Goal: Task Accomplishment & Management: Use online tool/utility

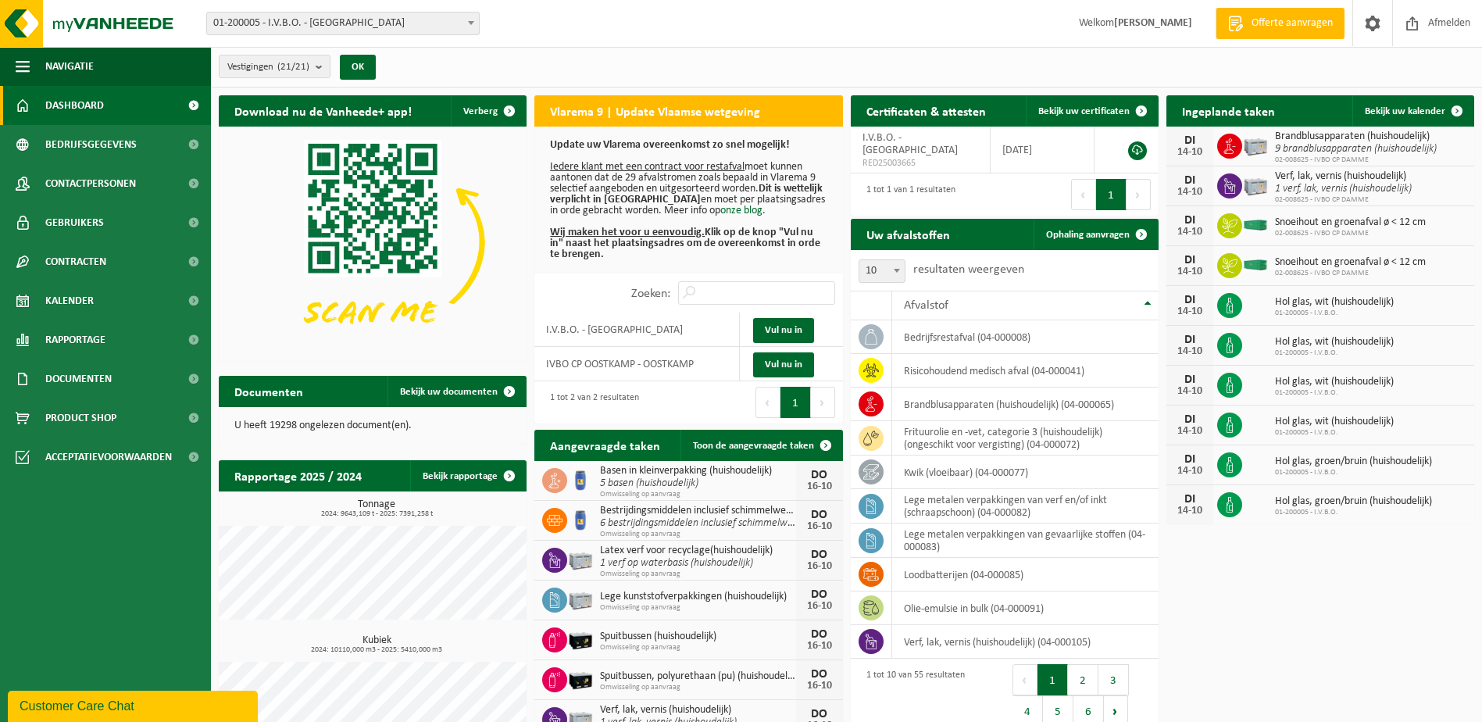
click at [475, 23] on span at bounding box center [471, 22] width 16 height 20
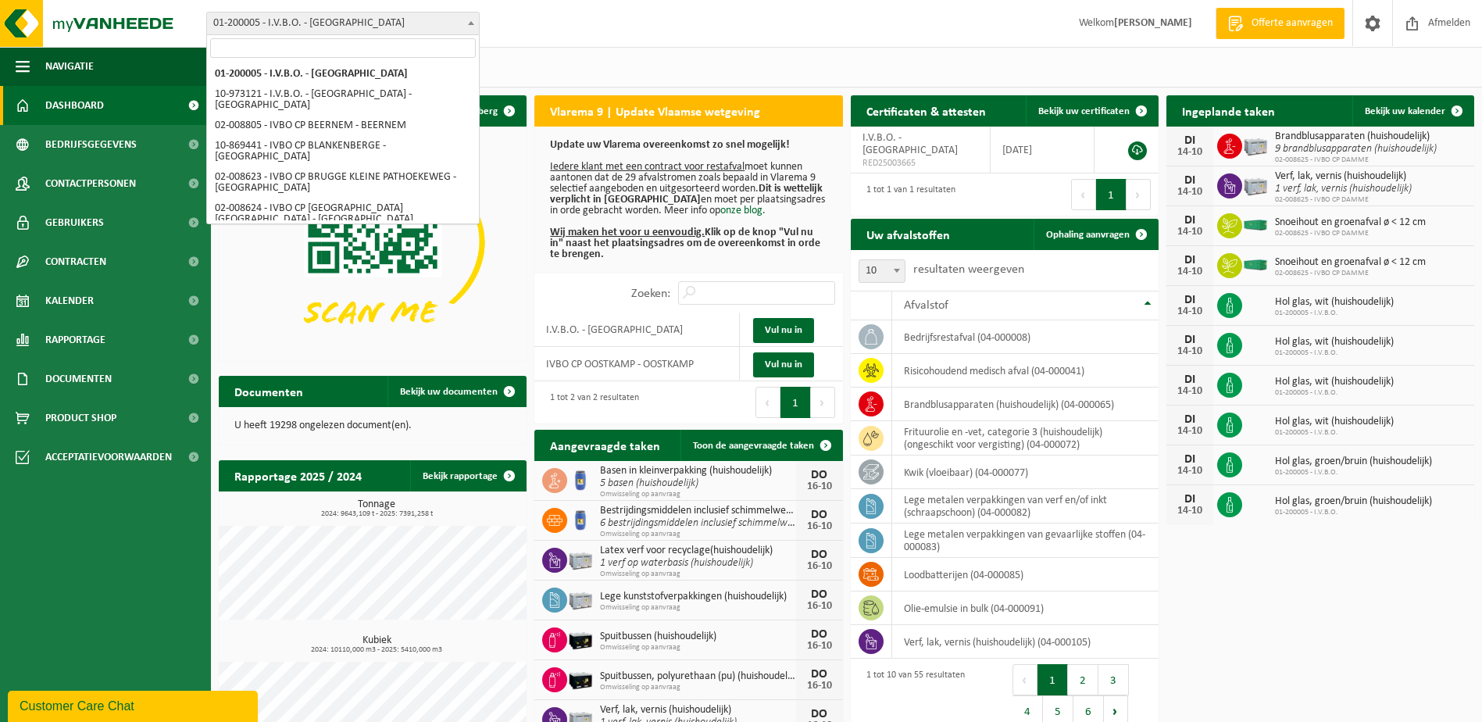
select select "5344"
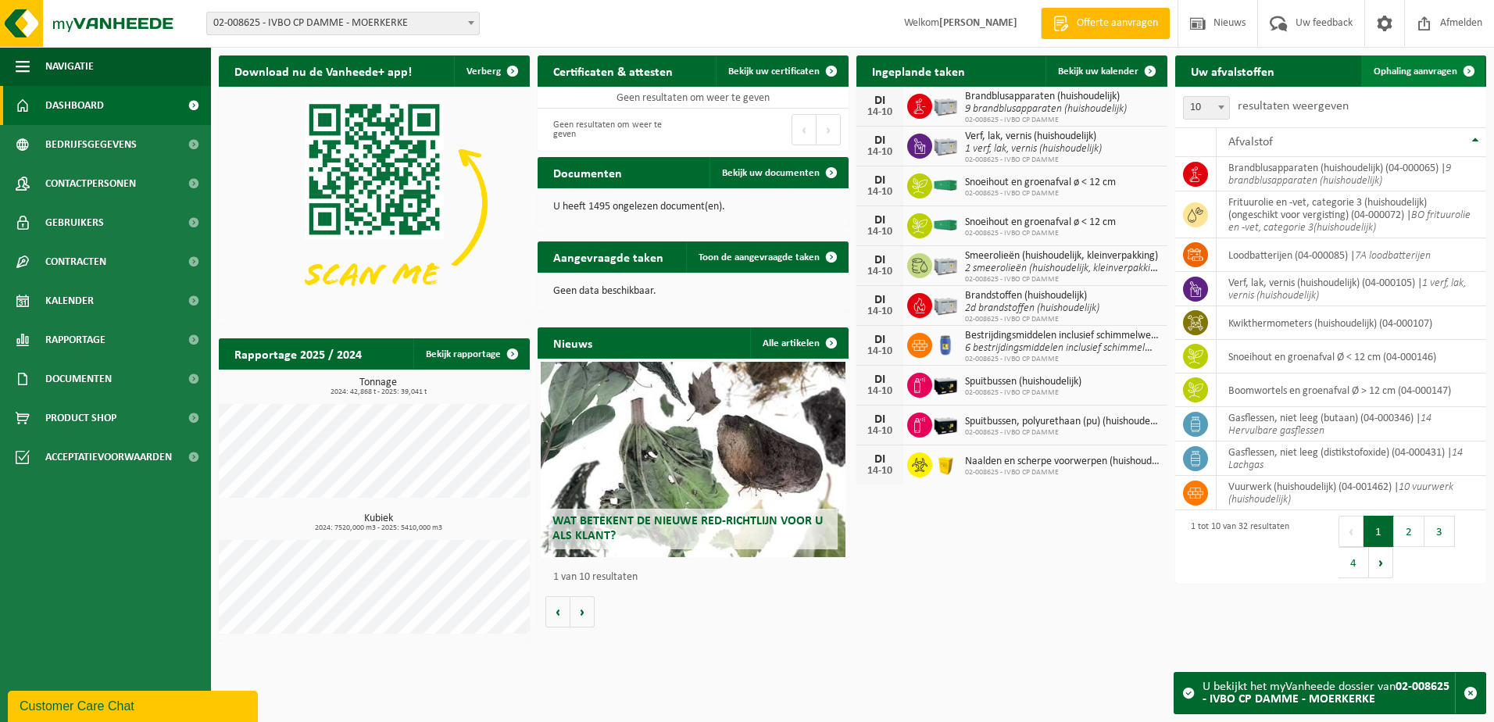
click at [1444, 70] on span "Ophaling aanvragen" at bounding box center [1415, 71] width 84 height 10
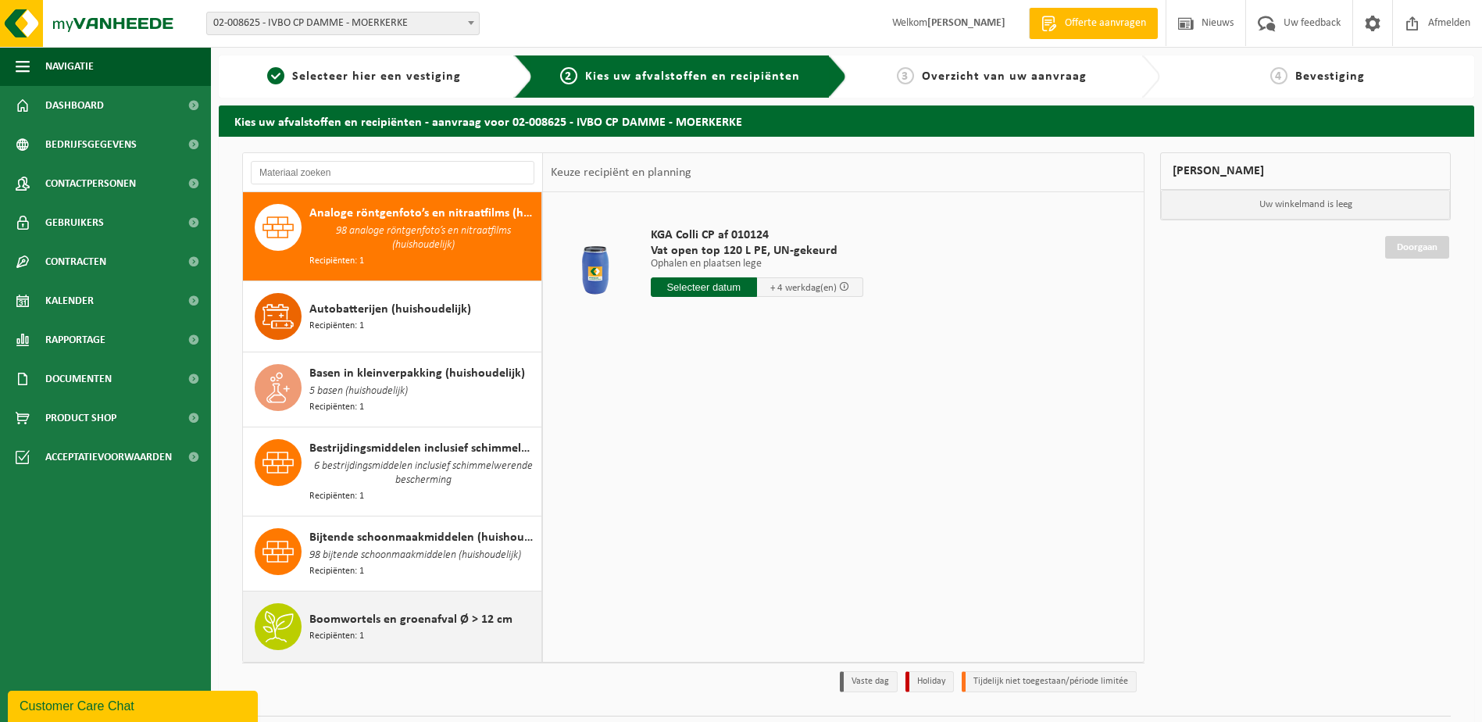
click at [414, 616] on span "Boomwortels en groenafval Ø > 12 cm" at bounding box center [410, 619] width 203 height 19
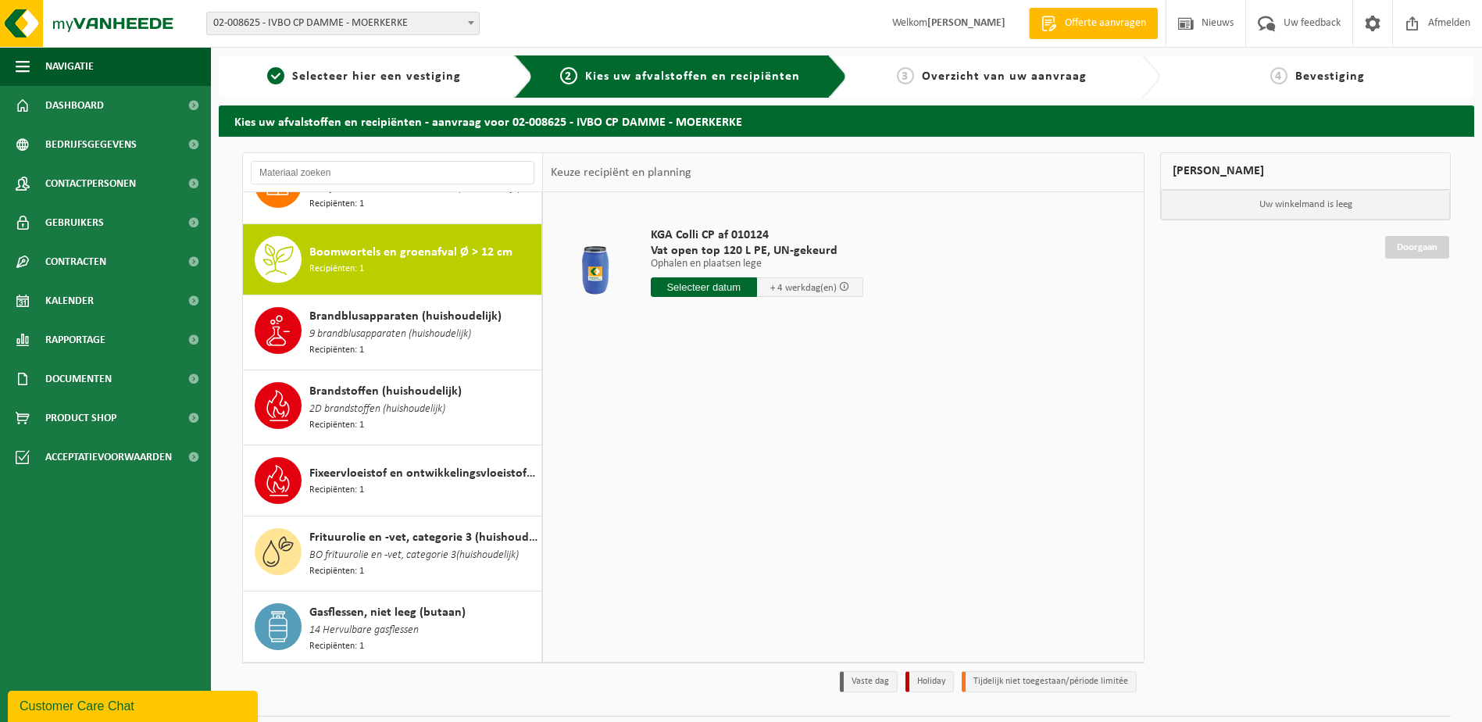
scroll to position [388, 0]
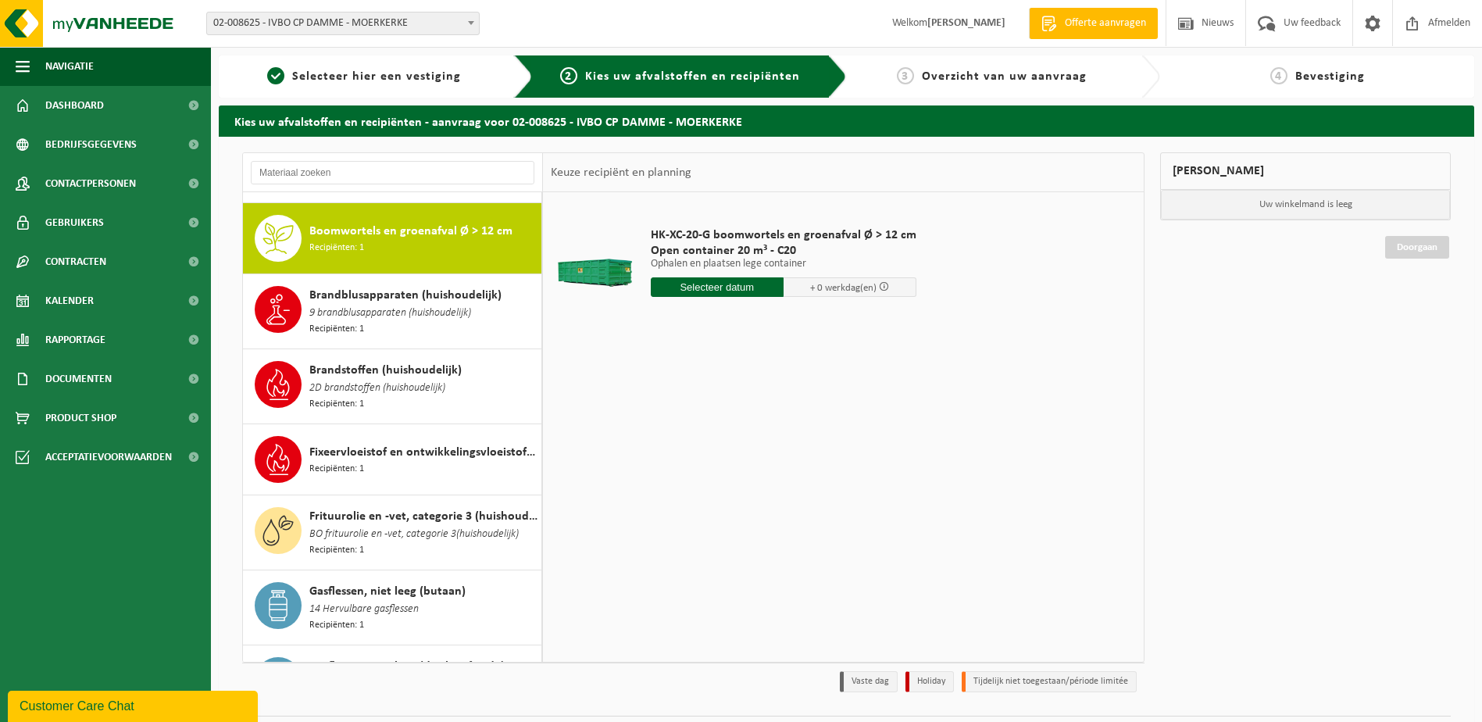
click at [694, 288] on input "text" at bounding box center [717, 287] width 133 height 20
click at [720, 428] on div "15" at bounding box center [719, 425] width 27 height 25
type input "Van 2025-10-15"
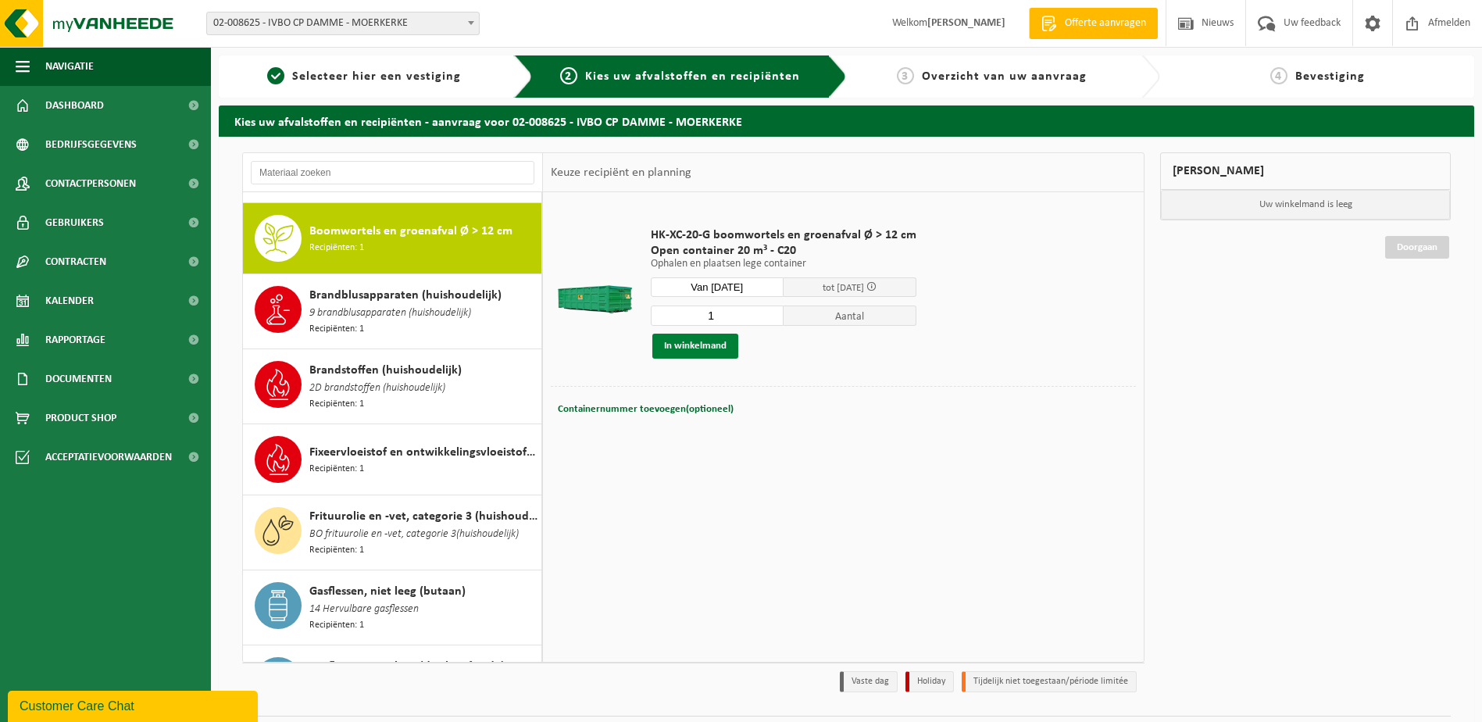
click at [710, 349] on button "In winkelmand" at bounding box center [695, 346] width 86 height 25
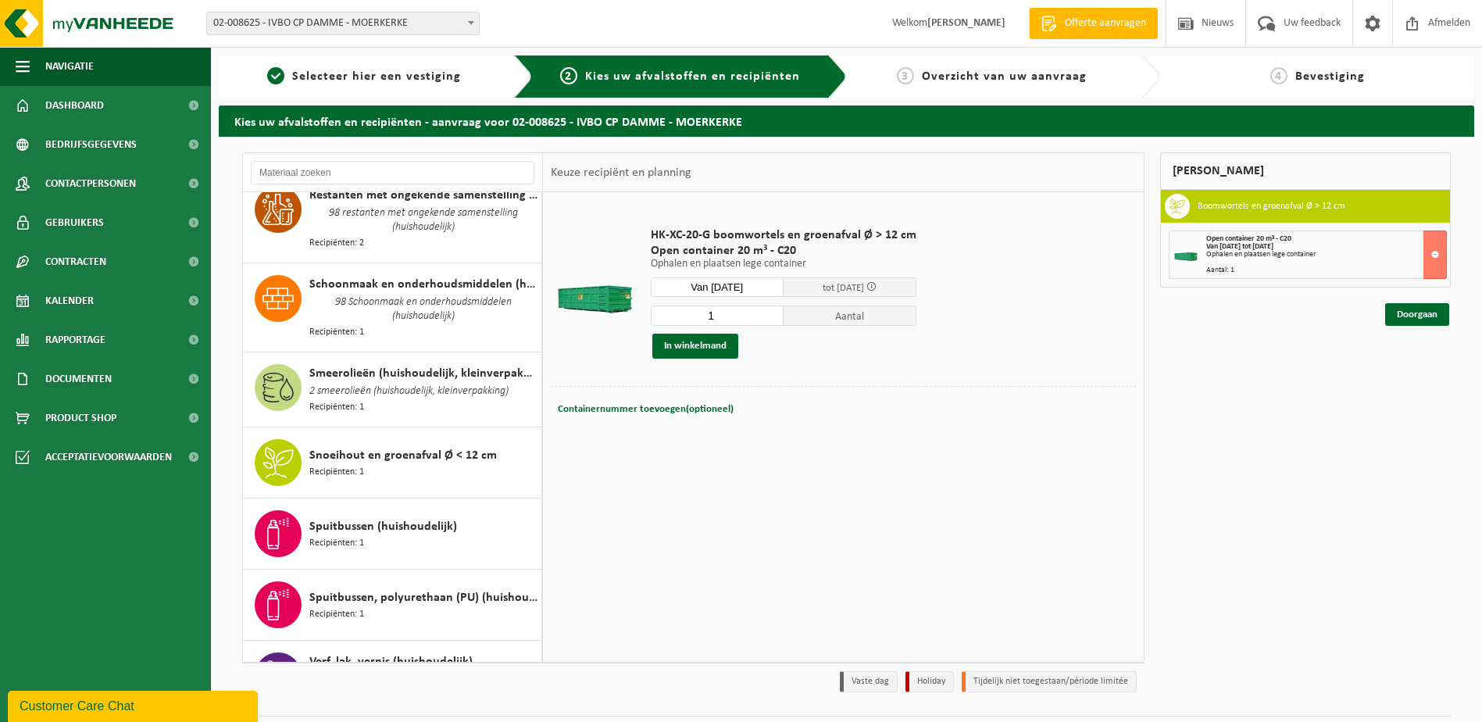
scroll to position [1872, 0]
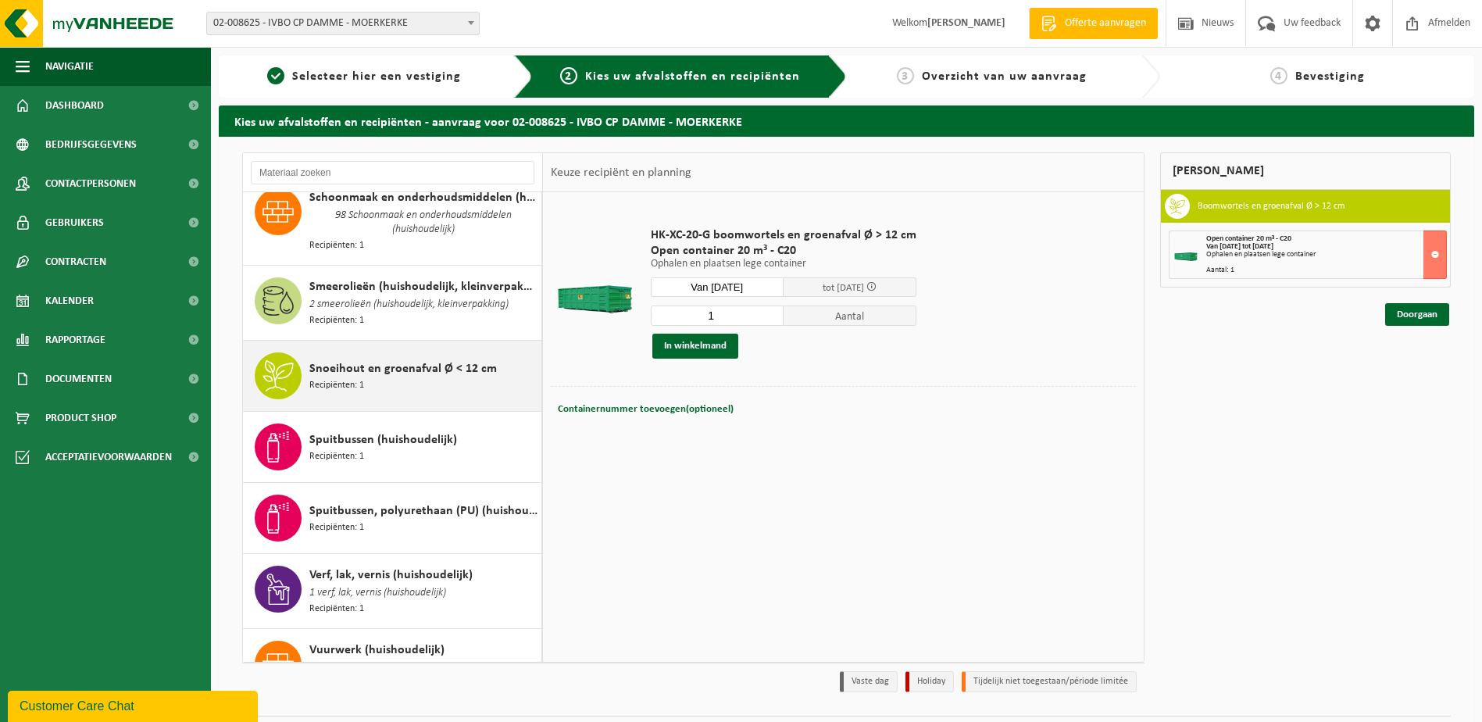
click at [397, 359] on span "Snoeihout en groenafval Ø < 12 cm" at bounding box center [402, 368] width 187 height 19
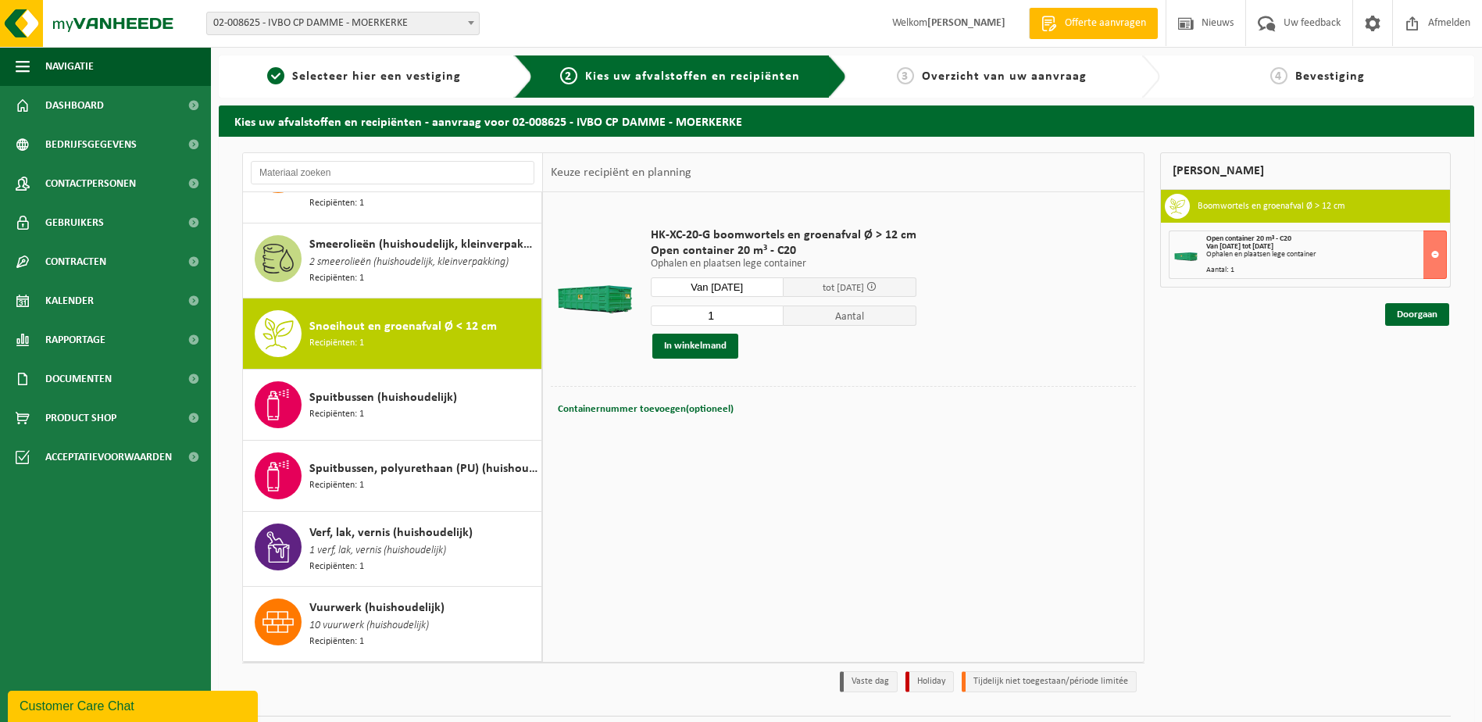
scroll to position [1932, 0]
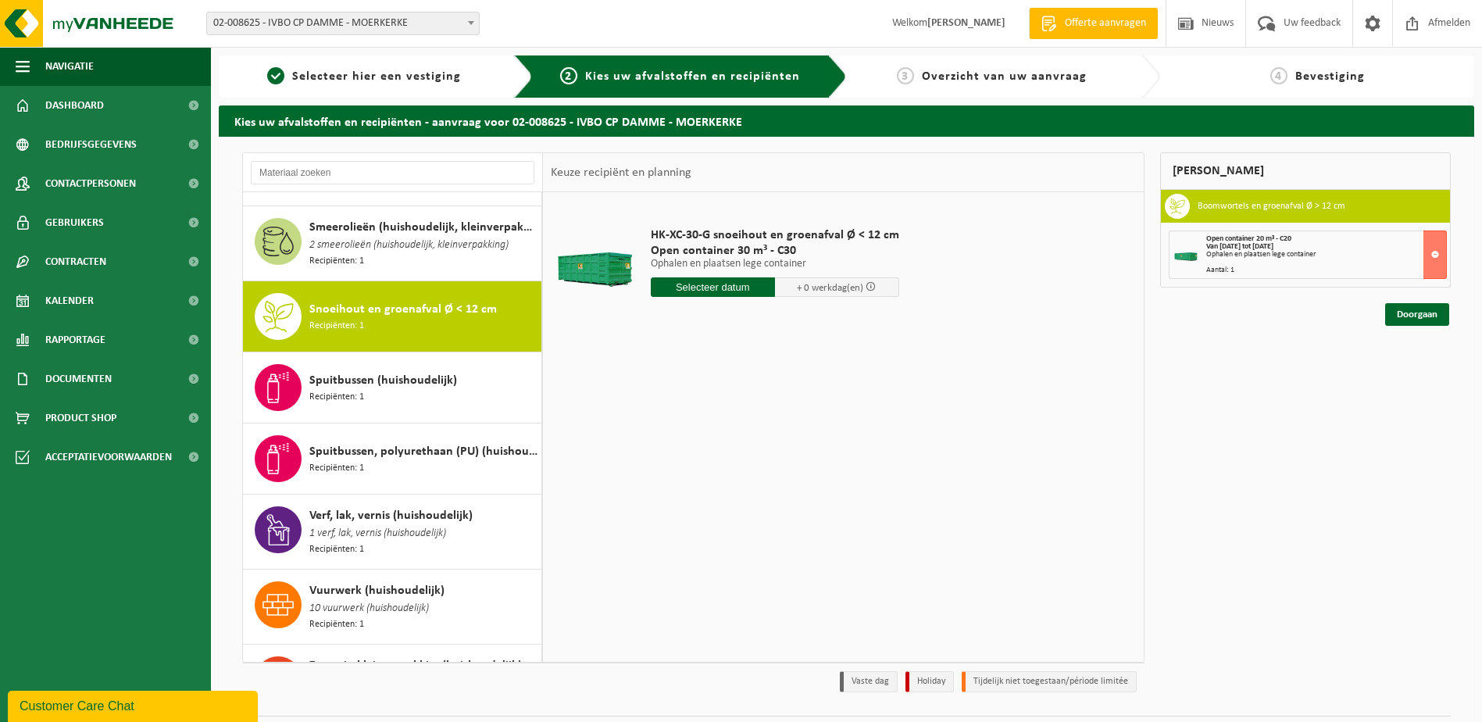
click at [756, 291] on input "text" at bounding box center [713, 287] width 124 height 20
click at [721, 422] on div "15" at bounding box center [719, 425] width 27 height 25
type input "Van 2025-10-15"
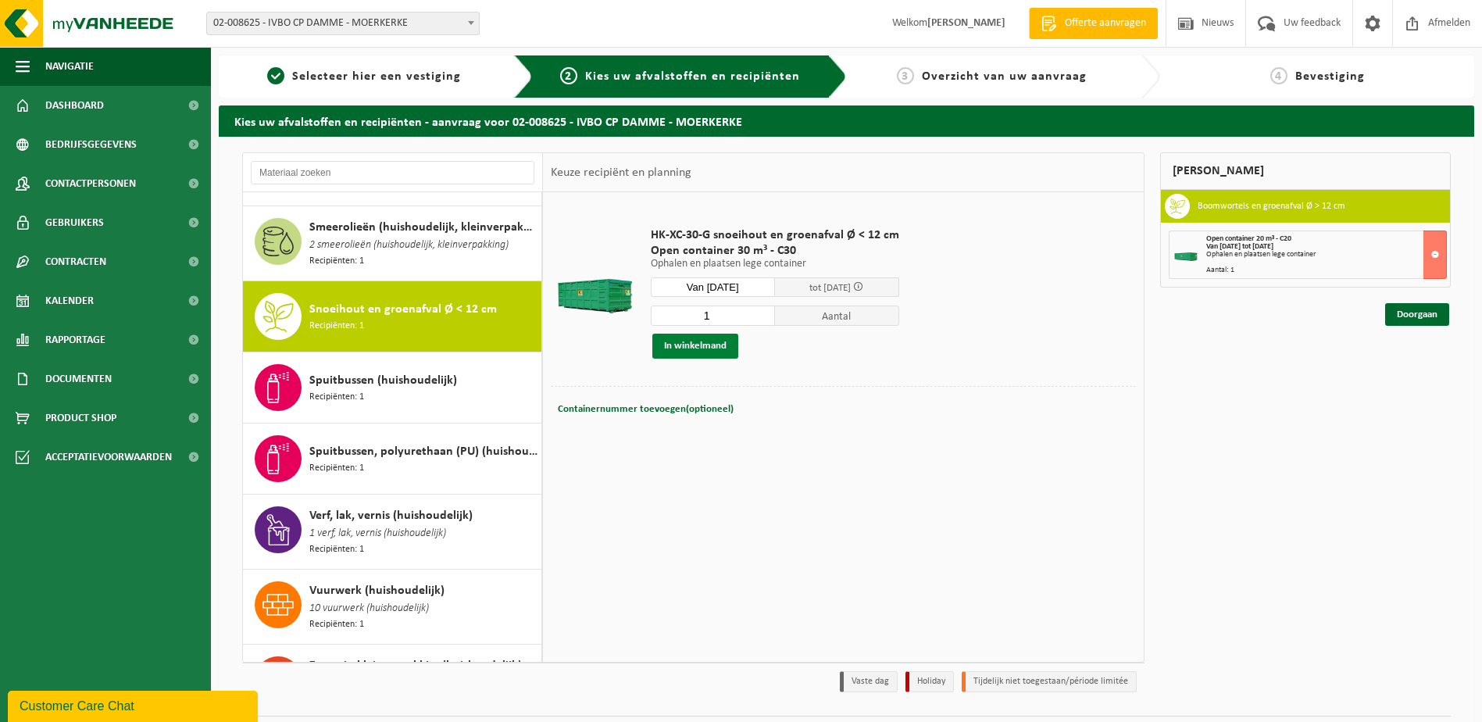
click at [700, 350] on button "In winkelmand" at bounding box center [695, 346] width 86 height 25
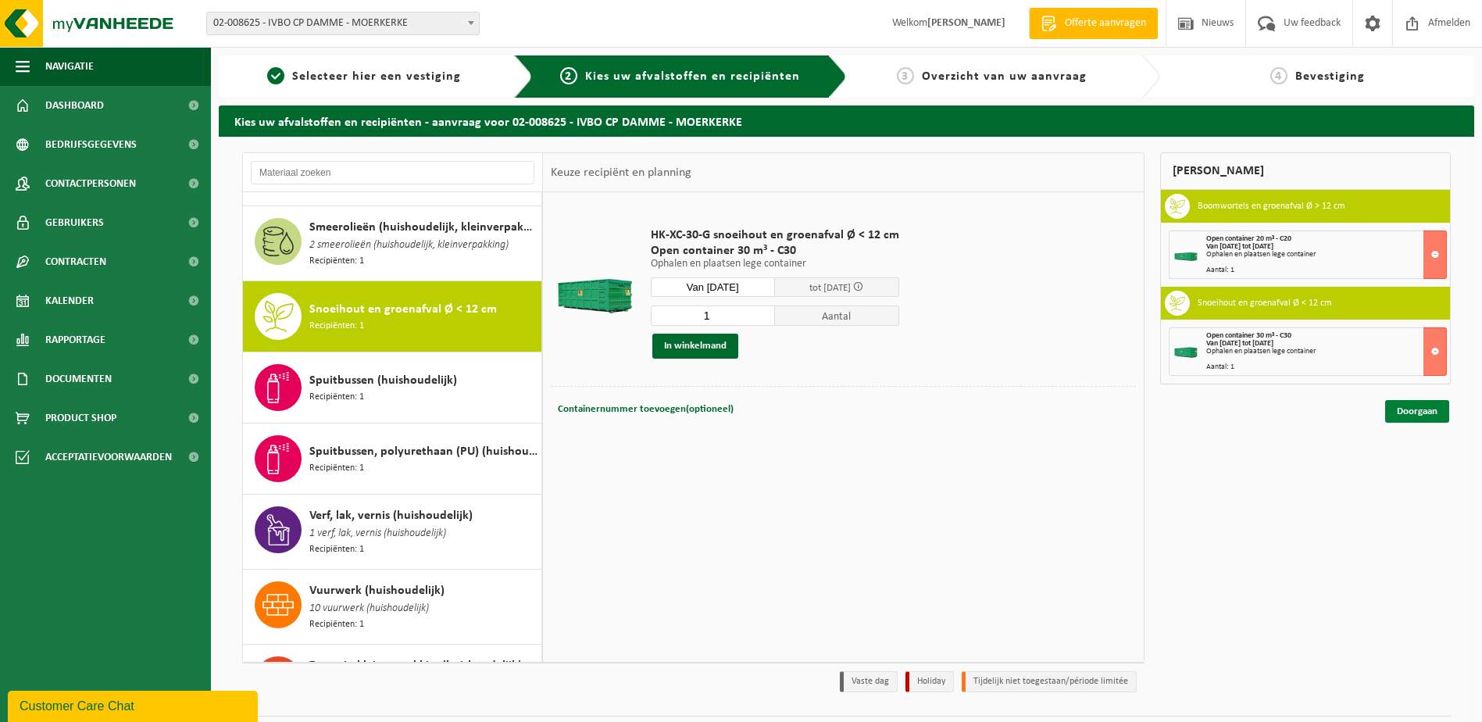
click at [1423, 410] on link "Doorgaan" at bounding box center [1417, 411] width 64 height 23
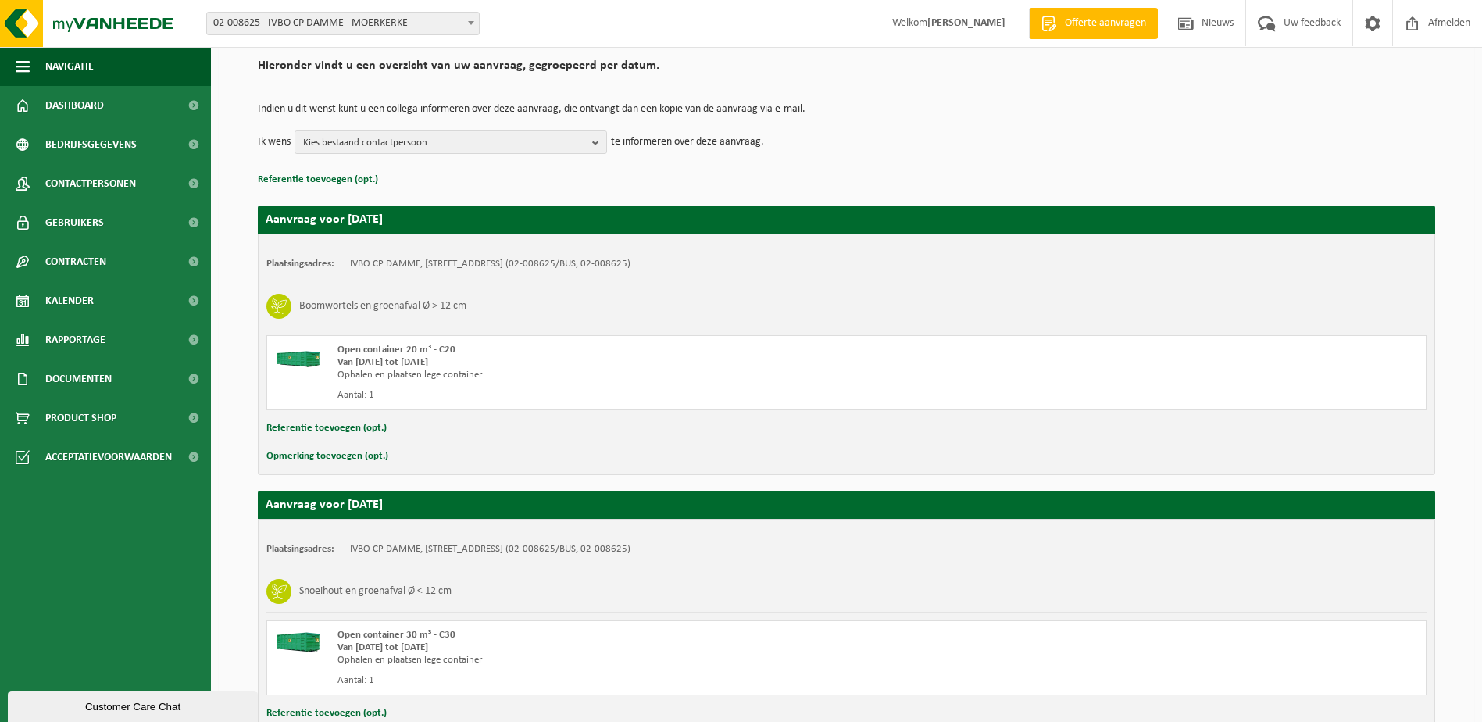
scroll to position [234, 0]
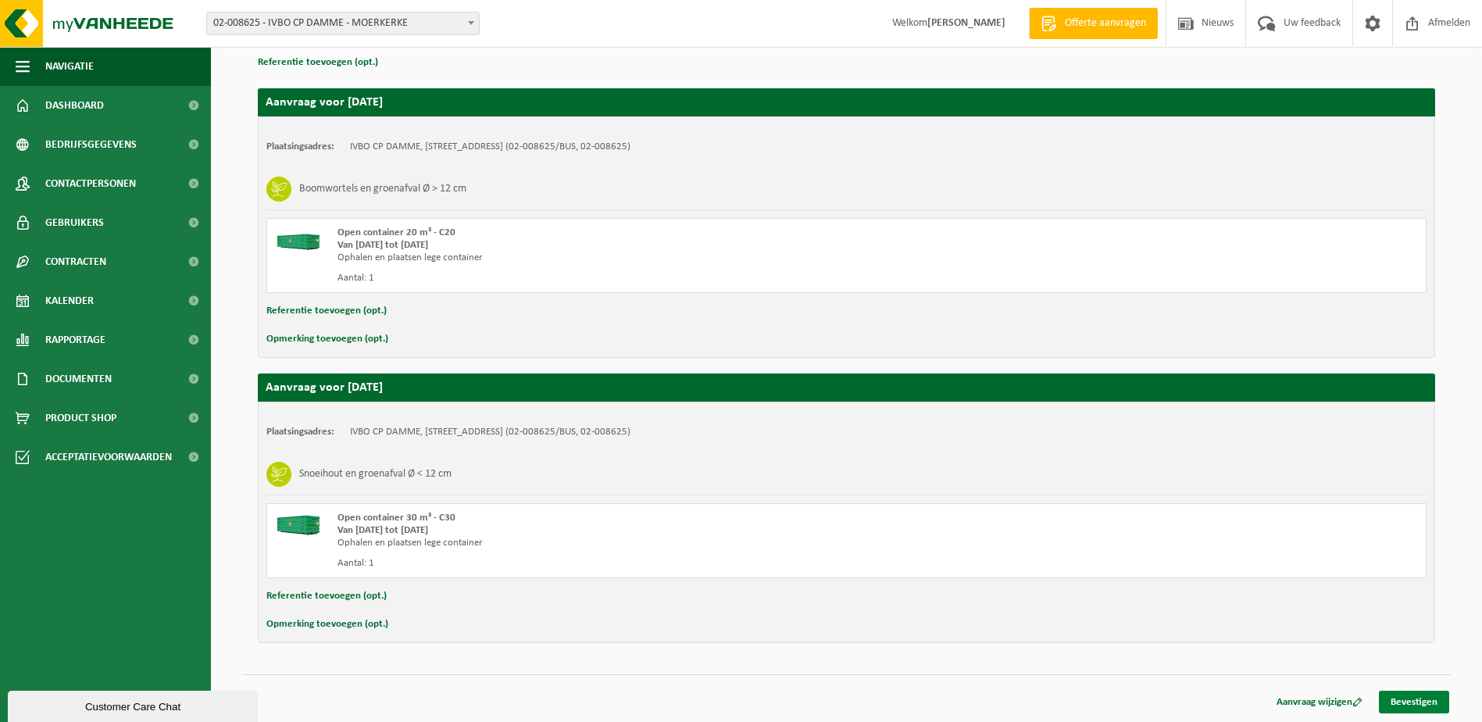
drag, startPoint x: 1404, startPoint y: 705, endPoint x: 1402, endPoint y: 694, distance: 10.3
click at [1404, 702] on link "Bevestigen" at bounding box center [1414, 702] width 70 height 23
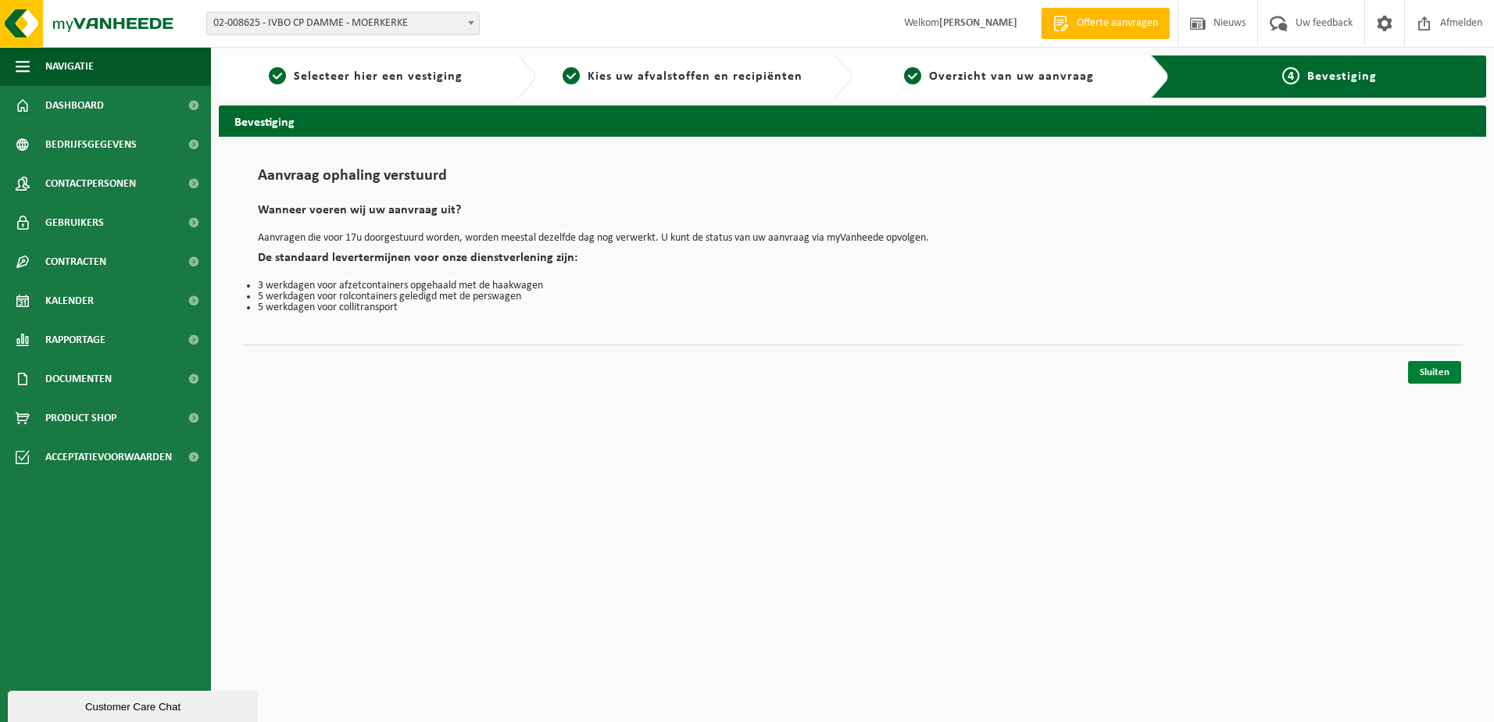
click at [1436, 380] on link "Sluiten" at bounding box center [1434, 372] width 53 height 23
